Goal: Task Accomplishment & Management: Use online tool/utility

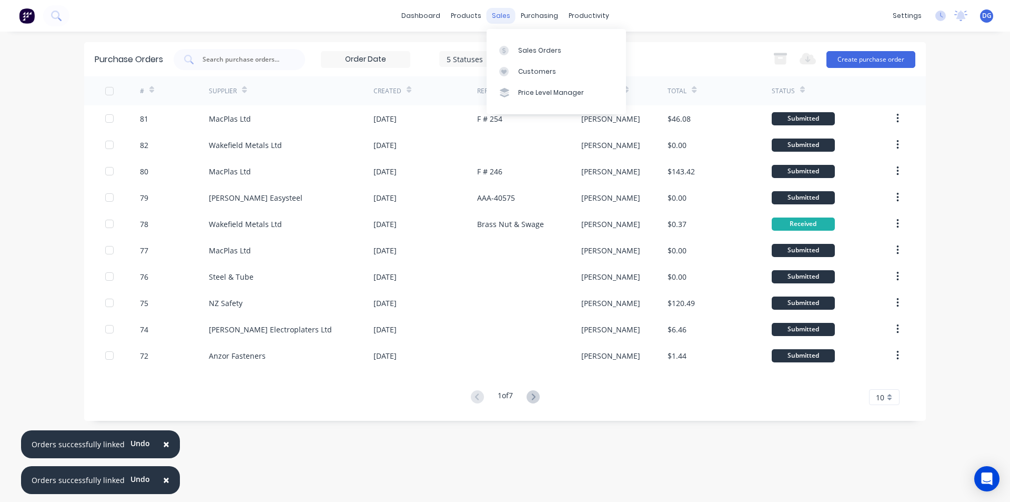
click at [501, 13] on div "sales" at bounding box center [501, 16] width 29 height 16
click at [525, 52] on div "Sales Orders" at bounding box center [539, 50] width 43 height 9
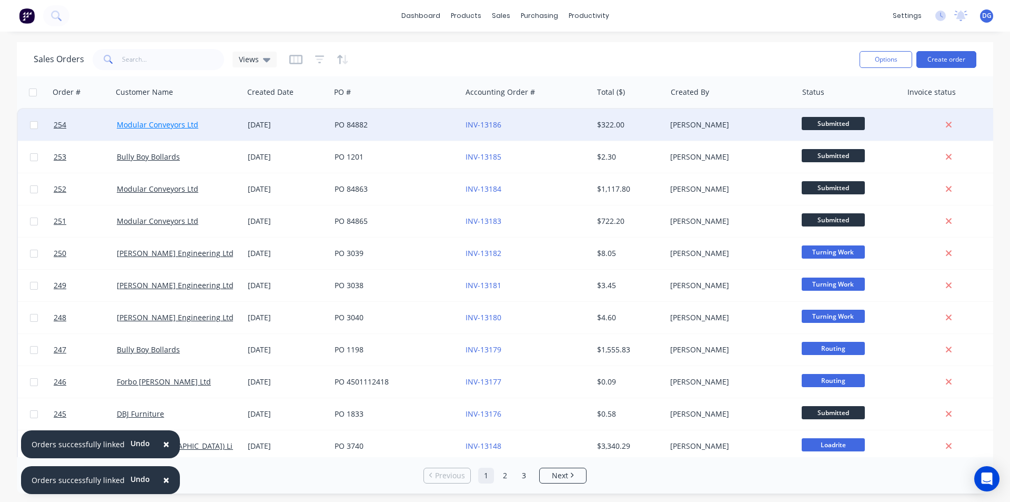
click at [150, 124] on link "Modular Conveyors Ltd" at bounding box center [158, 124] width 82 height 10
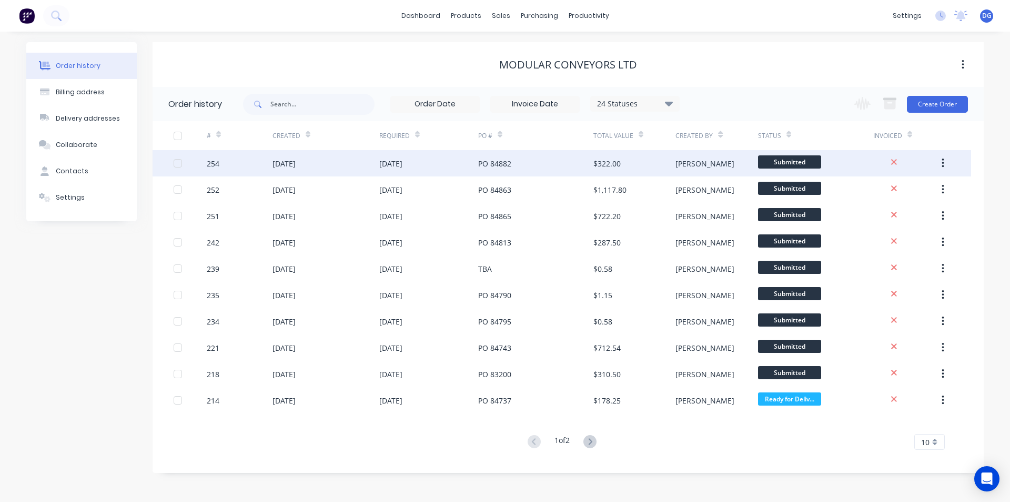
click at [288, 165] on div "[DATE]" at bounding box center [284, 163] width 23 height 11
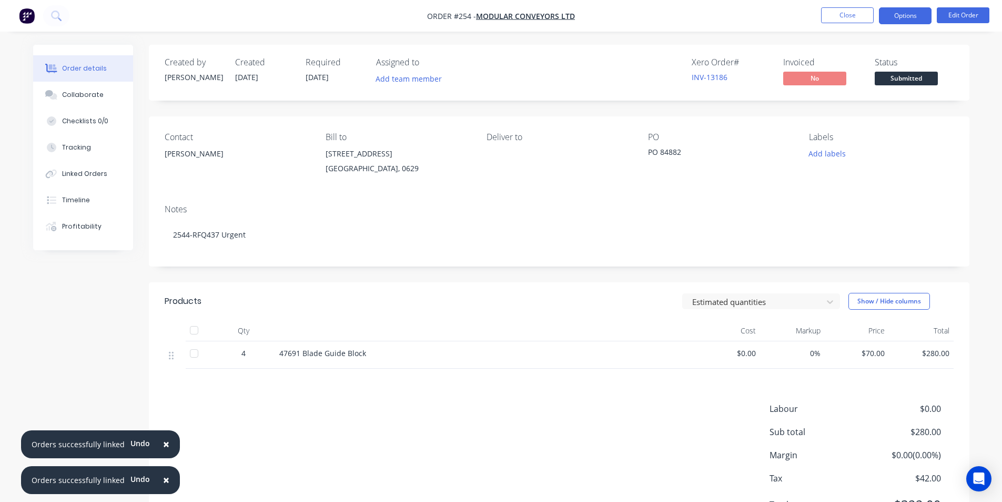
click at [901, 17] on button "Options" at bounding box center [905, 15] width 53 height 17
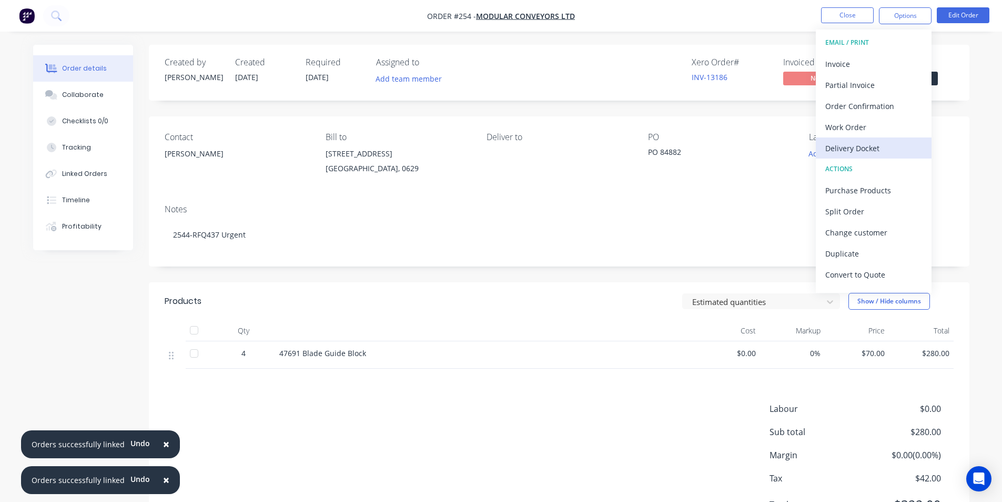
click at [863, 147] on div "Delivery Docket" at bounding box center [874, 148] width 97 height 15
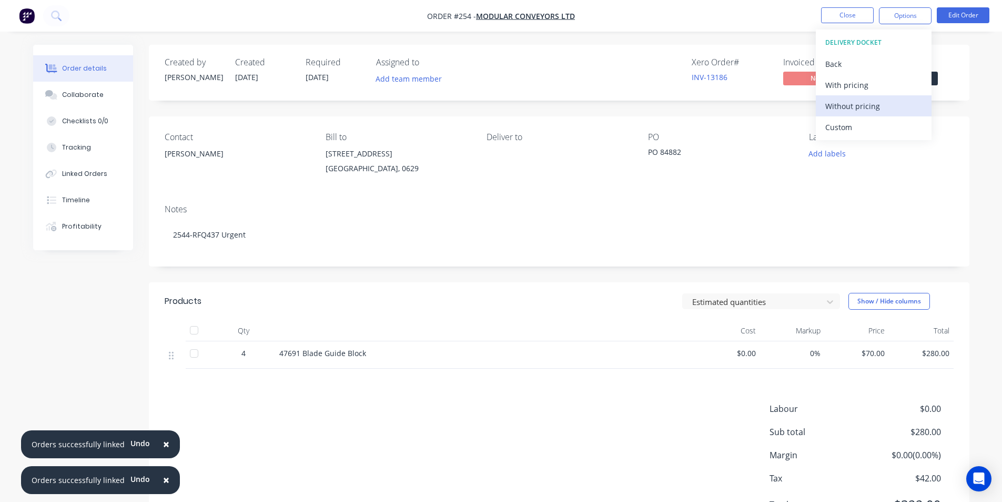
click at [860, 107] on div "Without pricing" at bounding box center [874, 105] width 97 height 15
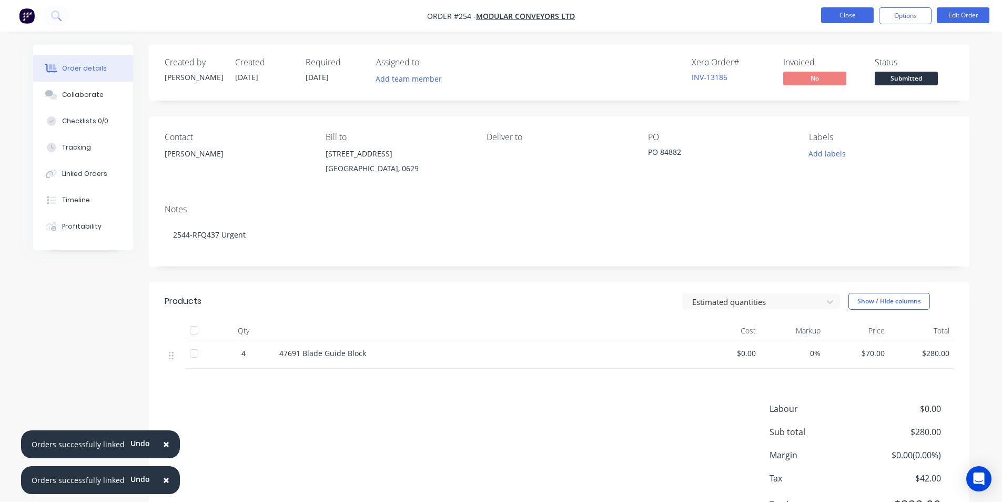
click at [849, 14] on button "Close" at bounding box center [847, 15] width 53 height 16
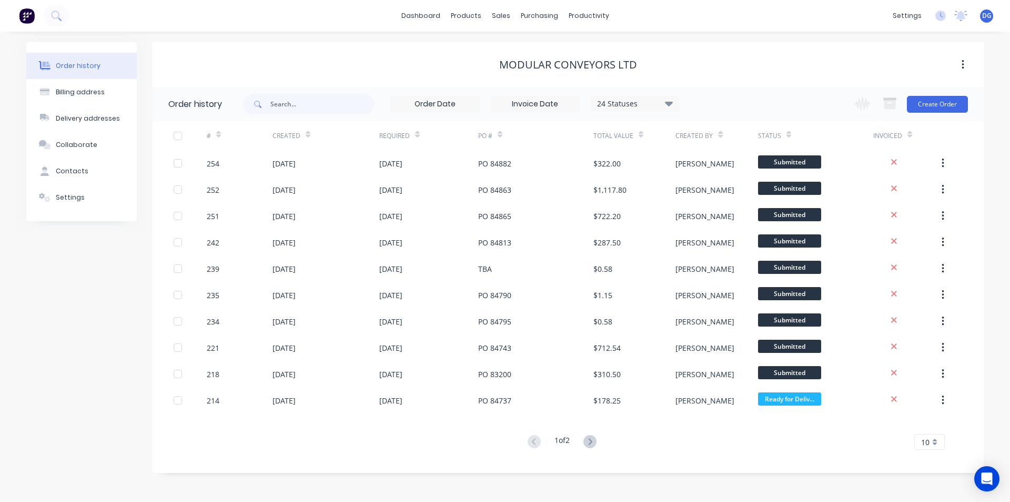
click at [987, 16] on span "DG" at bounding box center [986, 15] width 9 height 9
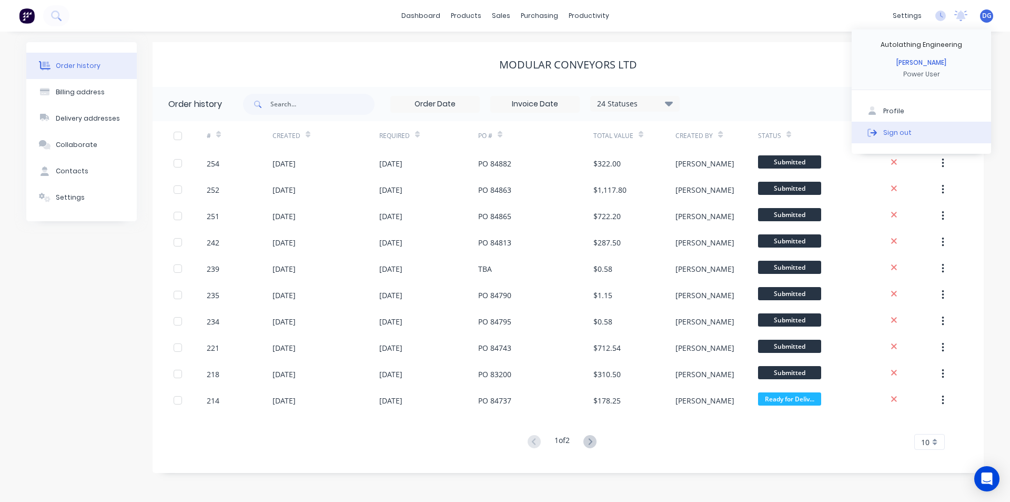
click at [894, 129] on div "Sign out" at bounding box center [898, 131] width 28 height 9
